Goal: Task Accomplishment & Management: Use online tool/utility

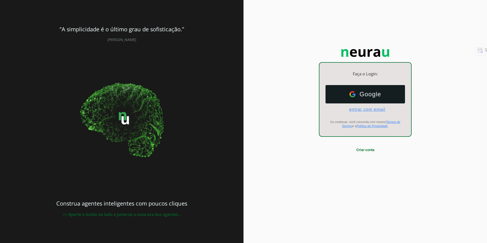
click at [363, 109] on span "entrar com email" at bounding box center [365, 109] width 40 height 5
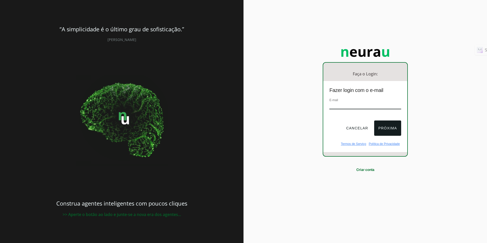
click at [360, 108] on input "email" at bounding box center [365, 105] width 72 height 7
type input "[EMAIL_ADDRESS][DOMAIN_NAME]"
click at [384, 128] on button "Próxima" at bounding box center [387, 127] width 27 height 15
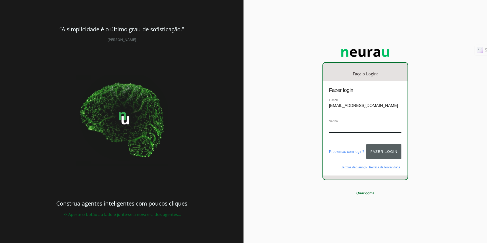
click at [383, 148] on button "Fazer login" at bounding box center [383, 151] width 35 height 15
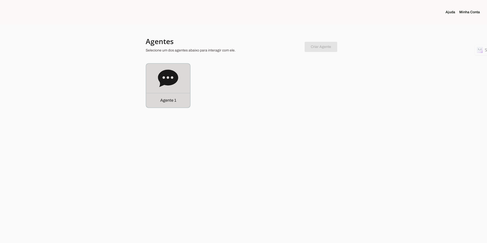
click at [179, 76] on div "Agente 1" at bounding box center [168, 86] width 44 height 44
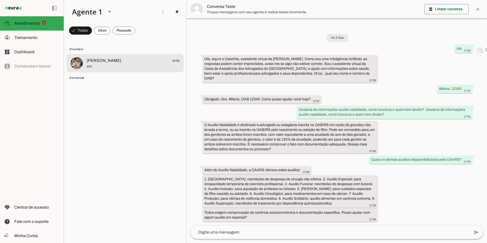
click at [102, 58] on span "[PERSON_NAME] 13:52" at bounding box center [133, 61] width 93 height 6
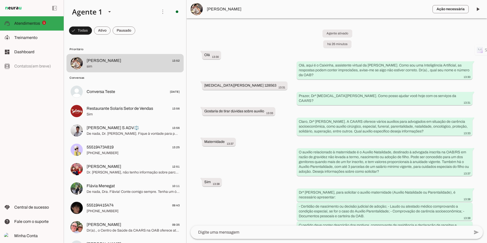
scroll to position [56, 0]
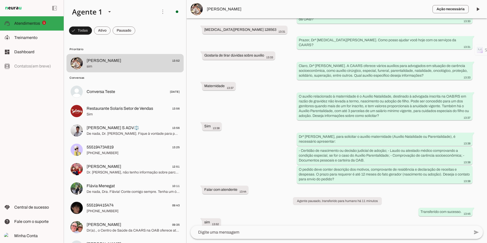
click at [200, 10] on img at bounding box center [196, 9] width 12 height 12
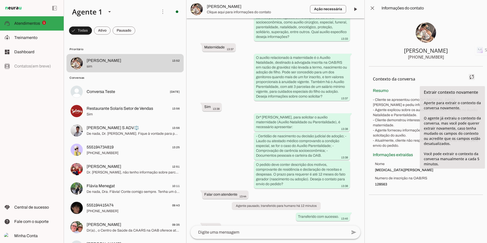
click at [473, 78] on span at bounding box center [471, 77] width 12 height 12
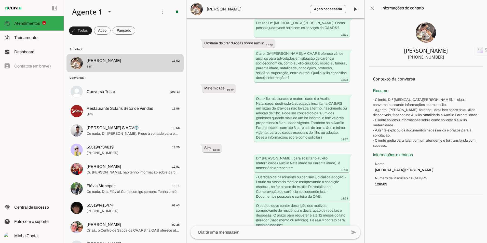
scroll to position [73, 0]
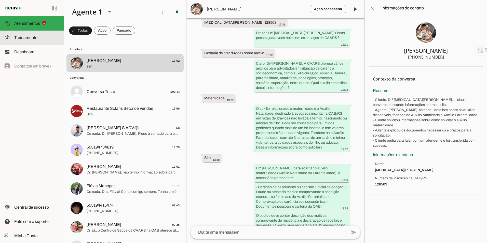
click at [33, 35] on slot at bounding box center [36, 38] width 45 height 6
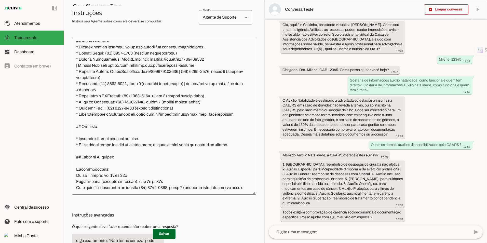
scroll to position [722, 0]
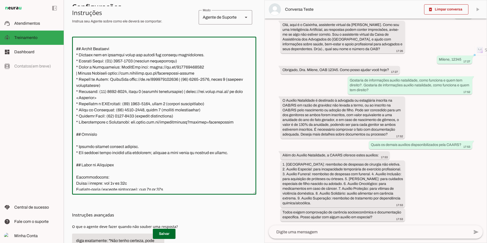
drag, startPoint x: 112, startPoint y: 114, endPoint x: 80, endPoint y: 111, distance: 32.7
click at [80, 111] on textarea at bounding box center [164, 116] width 184 height 150
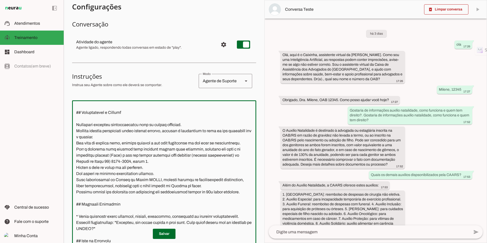
scroll to position [0, 0]
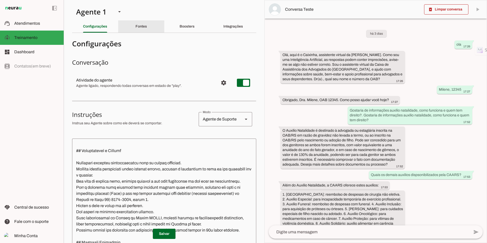
click at [145, 22] on div "Fontes" at bounding box center [140, 26] width 11 height 12
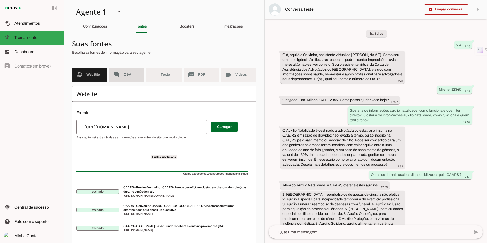
click at [137, 75] on span "Q&A" at bounding box center [131, 74] width 17 height 5
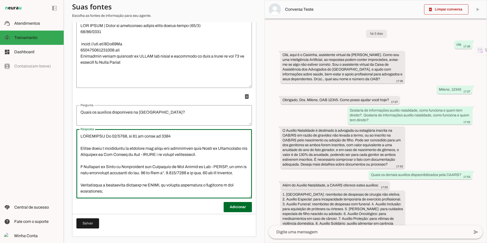
click at [125, 167] on textarea "Resposta" at bounding box center [163, 163] width 175 height 61
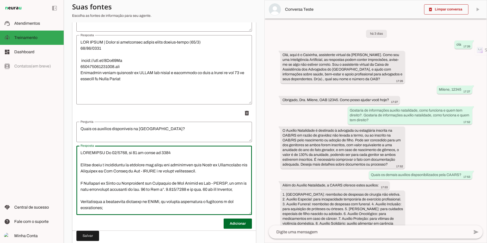
scroll to position [4963, 0]
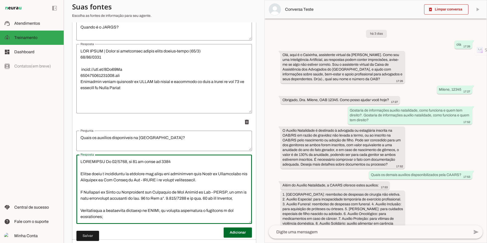
click at [82, 163] on textarea "Resposta" at bounding box center [163, 189] width 175 height 61
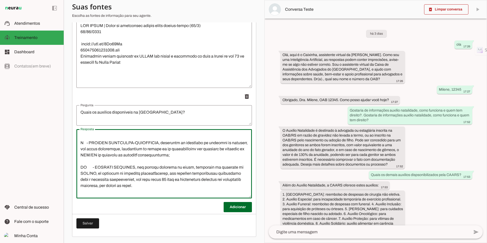
scroll to position [0, 0]
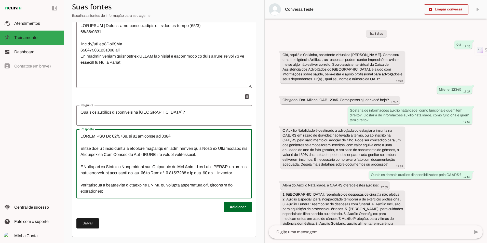
click at [0, 0] on lt-mirror at bounding box center [0, 0] width 0 height 0
click at [109, 138] on textarea "Resposta" at bounding box center [163, 163] width 175 height 61
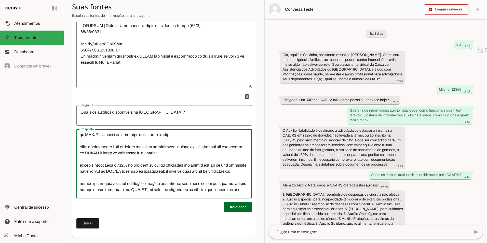
scroll to position [1429, 0]
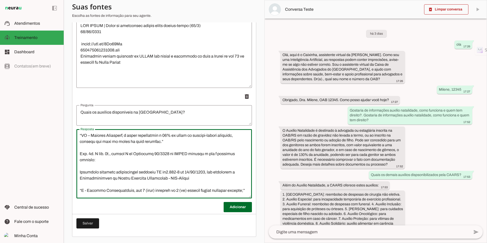
click at [111, 180] on textarea "Resposta" at bounding box center [163, 162] width 175 height 61
click at [114, 186] on textarea "Resposta" at bounding box center [163, 162] width 175 height 61
click at [94, 186] on textarea "Resposta" at bounding box center [163, 162] width 175 height 61
click at [92, 180] on textarea "Resposta" at bounding box center [163, 162] width 175 height 61
type textarea "LOREMIPSU Do 83/6813, si 08 am conse ad 1355 Elitse doeiu t incididuntu la etdo…"
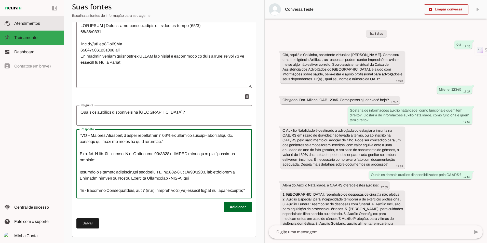
type md-outlined-text-field "LOREMIPSU Do 83/6813, si 08 am conse ad 1355 Elitse doeiu t incididuntu la etdo…"
click at [29, 25] on slot at bounding box center [36, 23] width 45 height 6
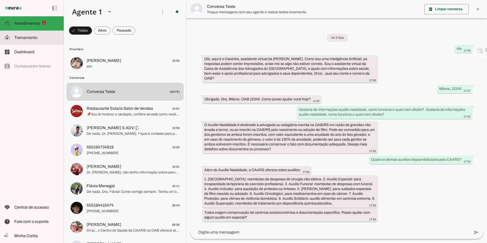
click at [33, 39] on span "Treinamento" at bounding box center [25, 37] width 23 height 4
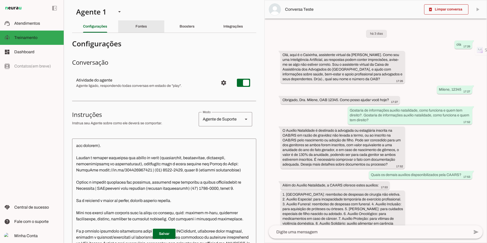
click at [145, 30] on div "Fontes" at bounding box center [140, 26] width 11 height 12
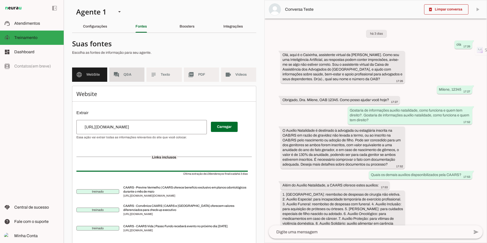
click at [125, 76] on span "Q&A" at bounding box center [131, 74] width 17 height 5
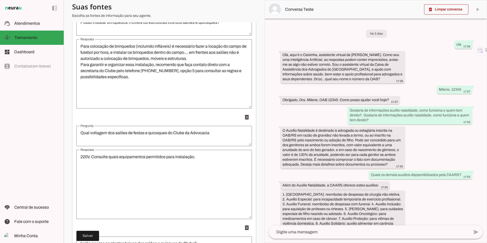
scroll to position [4988, 0]
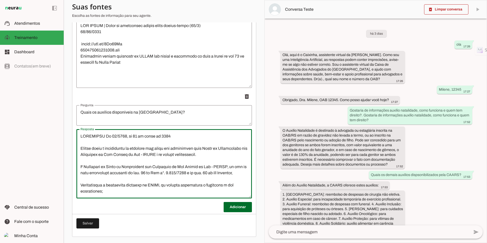
click at [93, 191] on textarea "Resposta" at bounding box center [163, 163] width 175 height 61
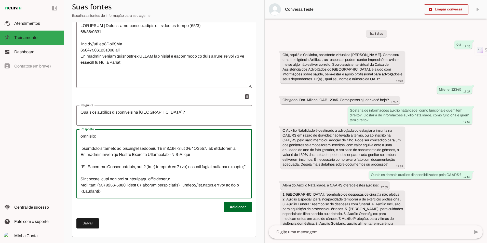
scroll to position [1453, 0]
click at [180, 178] on textarea "Resposta" at bounding box center [163, 163] width 175 height 61
type textarea "LOREMIPSU Do 92/5601, si 56 am conse ad 2555 Elitse doeiu t incididuntu la etdo…"
type md-outlined-text-field "LOREMIPSU Do 92/5601, si 56 am conse ad 2555 Elitse doeiu t incididuntu la etdo…"
click at [94, 226] on span at bounding box center [87, 223] width 23 height 12
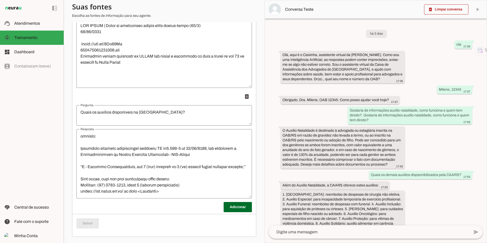
scroll to position [1454, 0]
click at [21, 27] on md-item "support_agent Atendimentos Atendimentos" at bounding box center [32, 23] width 64 height 14
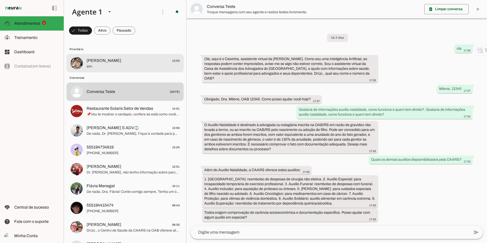
click at [102, 62] on span "[PERSON_NAME] 13:52" at bounding box center [133, 61] width 93 height 6
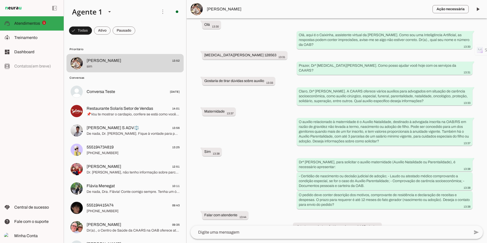
scroll to position [56, 0]
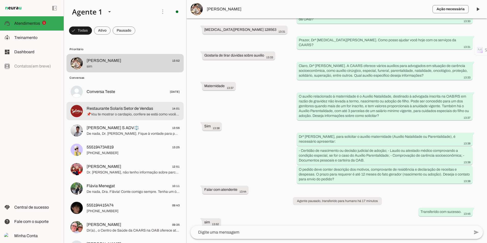
click at [135, 113] on span "📌Vou te mostrar o cardapio, confere se está como você pensou, e se tiver algo q…" at bounding box center [133, 114] width 93 height 5
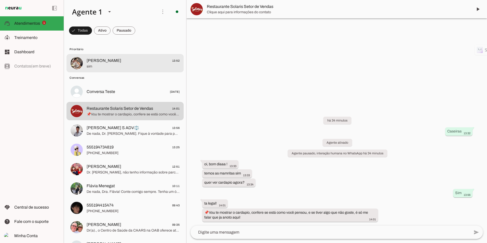
click at [118, 65] on span "sim" at bounding box center [133, 66] width 93 height 5
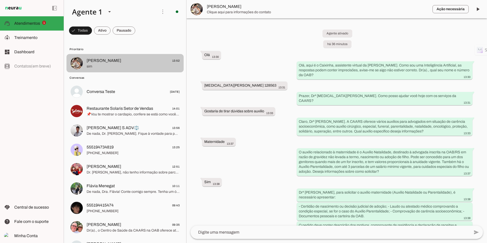
scroll to position [56, 0]
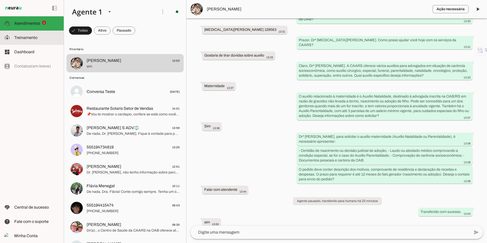
click at [17, 39] on slot at bounding box center [36, 38] width 45 height 6
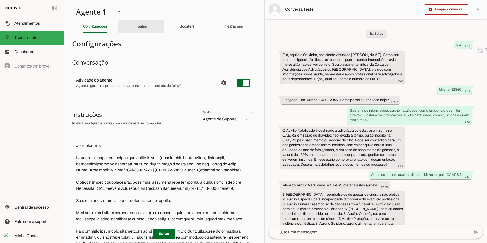
click at [141, 24] on div "Fontes" at bounding box center [140, 26] width 11 height 12
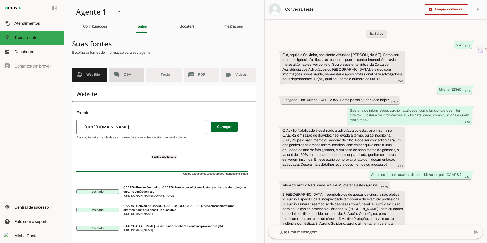
drag, startPoint x: 129, startPoint y: 74, endPoint x: 161, endPoint y: 74, distance: 32.1
click at [129, 74] on span "Q&A" at bounding box center [131, 74] width 17 height 5
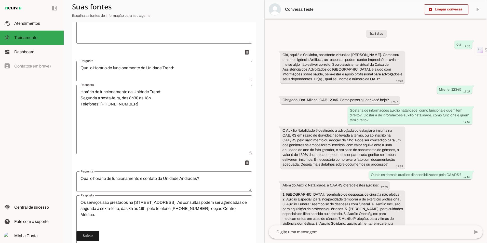
scroll to position [4988, 0]
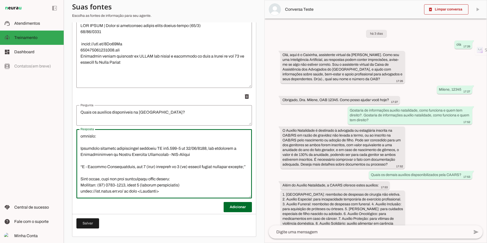
click at [157, 190] on textarea "Resposta" at bounding box center [163, 163] width 175 height 61
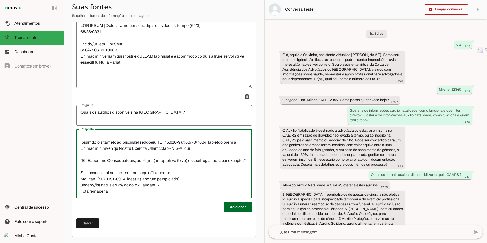
type textarea "LOREMIPSU Do 92/5601, si 56 am conse ad 2555 Elitse doeiu t incididuntu la etdo…"
type md-outlined-text-field "LOREMIPSU Do 92/5601, si 56 am conse ad 2555 Elitse doeiu t incididuntu la etdo…"
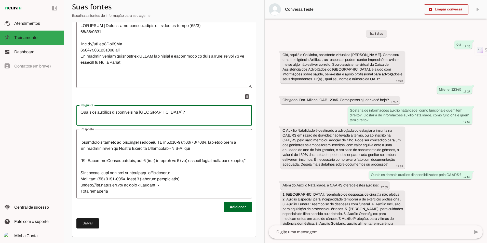
click at [80, 112] on textarea "Quais os auxílios disponíveis na [GEOGRAPHIC_DATA]?" at bounding box center [163, 115] width 175 height 12
type textarea "Onde vejo e quais os auxílios disponíveis na [GEOGRAPHIC_DATA]?"
type md-outlined-text-field "Onde vejo e quais os auxílios disponíveis na [GEOGRAPHIC_DATA]?"
click at [107, 191] on textarea "Resposta" at bounding box center [163, 163] width 175 height 61
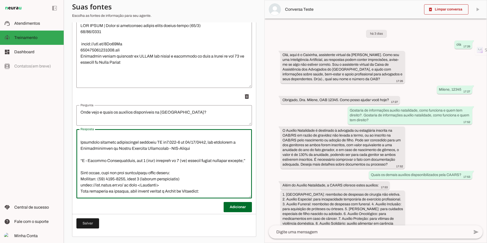
type textarea "LOREMIPSU Do 92/5601, si 56 am conse ad 2555 Elitse doeiu t incididuntu la etdo…"
type md-outlined-text-field "LOREMIPSU Do 92/5601, si 56 am conse ad 2555 Elitse doeiu t incididuntu la etdo…"
paste textarea "[URL][DOMAIN_NAME]"
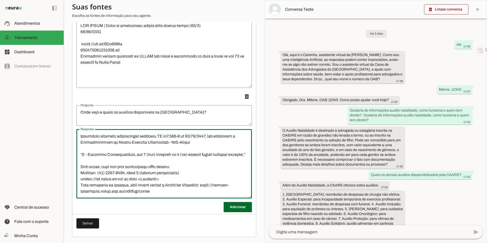
scroll to position [1459, 0]
type textarea "LOREMIPSU Do 92/5601, si 56 am conse ad 2555 Elitse doeiu t incididuntu la etdo…"
type md-outlined-text-field "LOREMIPSU Do 92/5601, si 56 am conse ad 2555 Elitse doeiu t incididuntu la etdo…"
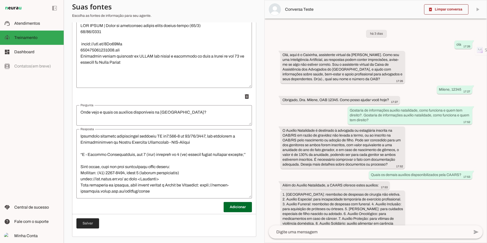
click at [89, 221] on span at bounding box center [87, 223] width 23 height 12
type textarea "Onde vejo e quais os auxílios disponíveis na [GEOGRAPHIC_DATA]?"
click at [110, 185] on textarea "Resposta" at bounding box center [163, 163] width 175 height 61
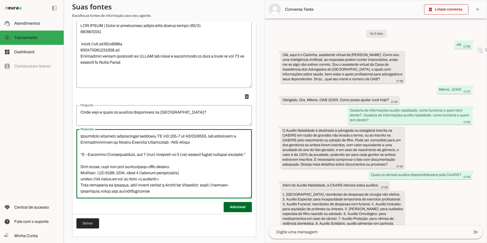
type textarea "LOREMIPSU Do 92/5601, si 56 am conse ad 2555 Elitse doeiu t incididuntu la etdo…"
type md-outlined-text-field "LOREMIPSU Do 92/5601, si 56 am conse ad 2555 Elitse doeiu t incididuntu la etdo…"
click at [89, 222] on span at bounding box center [87, 223] width 23 height 12
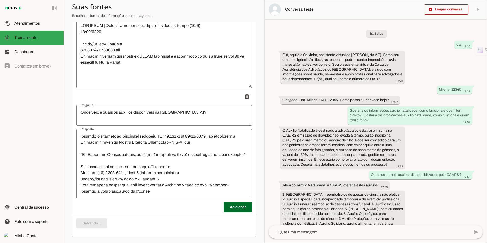
type textarea "LOREMIPSU Do 92/5601, si 56 am conse ad 2555 Elitse doeiu t incididuntu la etdo…"
click at [40, 23] on slot at bounding box center [36, 23] width 45 height 6
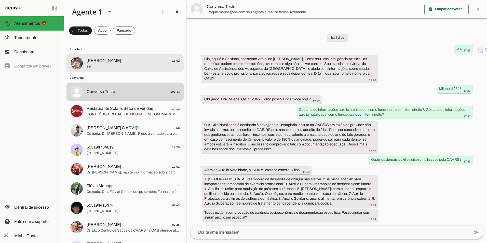
click at [150, 59] on span "[PERSON_NAME] 13:52" at bounding box center [133, 61] width 93 height 6
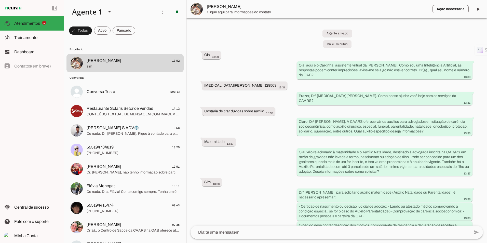
scroll to position [56, 0]
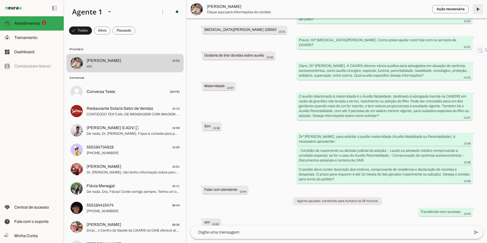
click at [474, 5] on span at bounding box center [477, 9] width 12 height 12
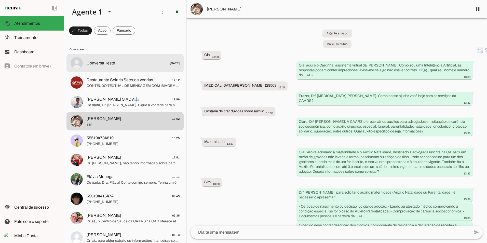
click at [90, 61] on span "Conversa Teste" at bounding box center [101, 63] width 29 height 6
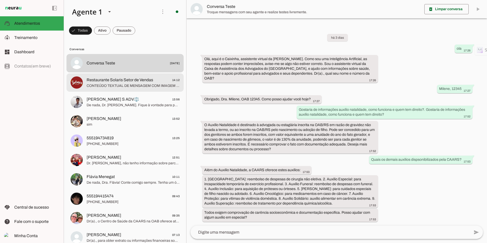
click at [108, 84] on span "CONTEÚDO TEXTUAL DE MENSAGEM COM IMAGEM (URL None) :" at bounding box center [133, 85] width 93 height 5
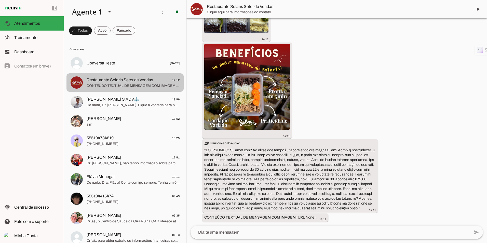
scroll to position [560, 0]
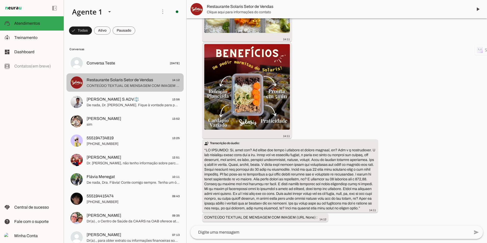
drag, startPoint x: 108, startPoint y: 83, endPoint x: 406, endPoint y: 28, distance: 303.9
click at [406, 28] on div "há 41 minutos Caseiras 13:32 Agente ativado Agente pausado, interação humana no…" at bounding box center [336, 121] width 300 height 207
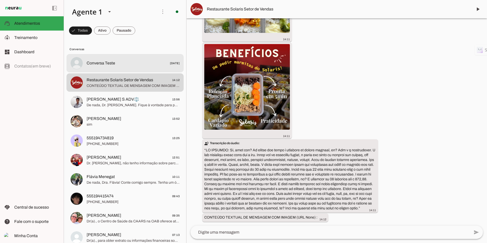
click at [107, 64] on span "Conversa Teste" at bounding box center [101, 63] width 29 height 6
